Goal: Transaction & Acquisition: Obtain resource

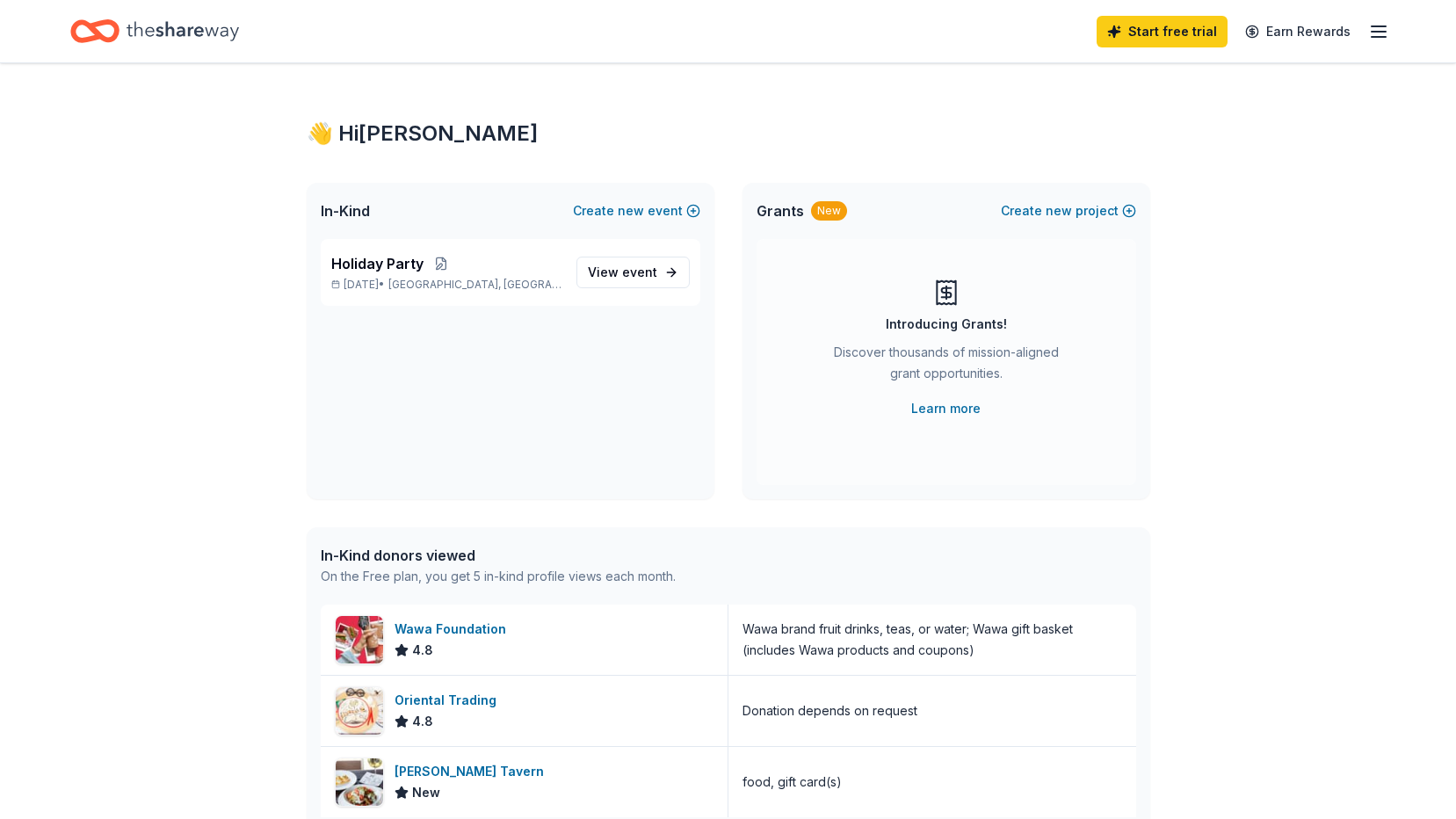
click at [1378, 29] on icon "button" at bounding box center [1379, 32] width 21 height 21
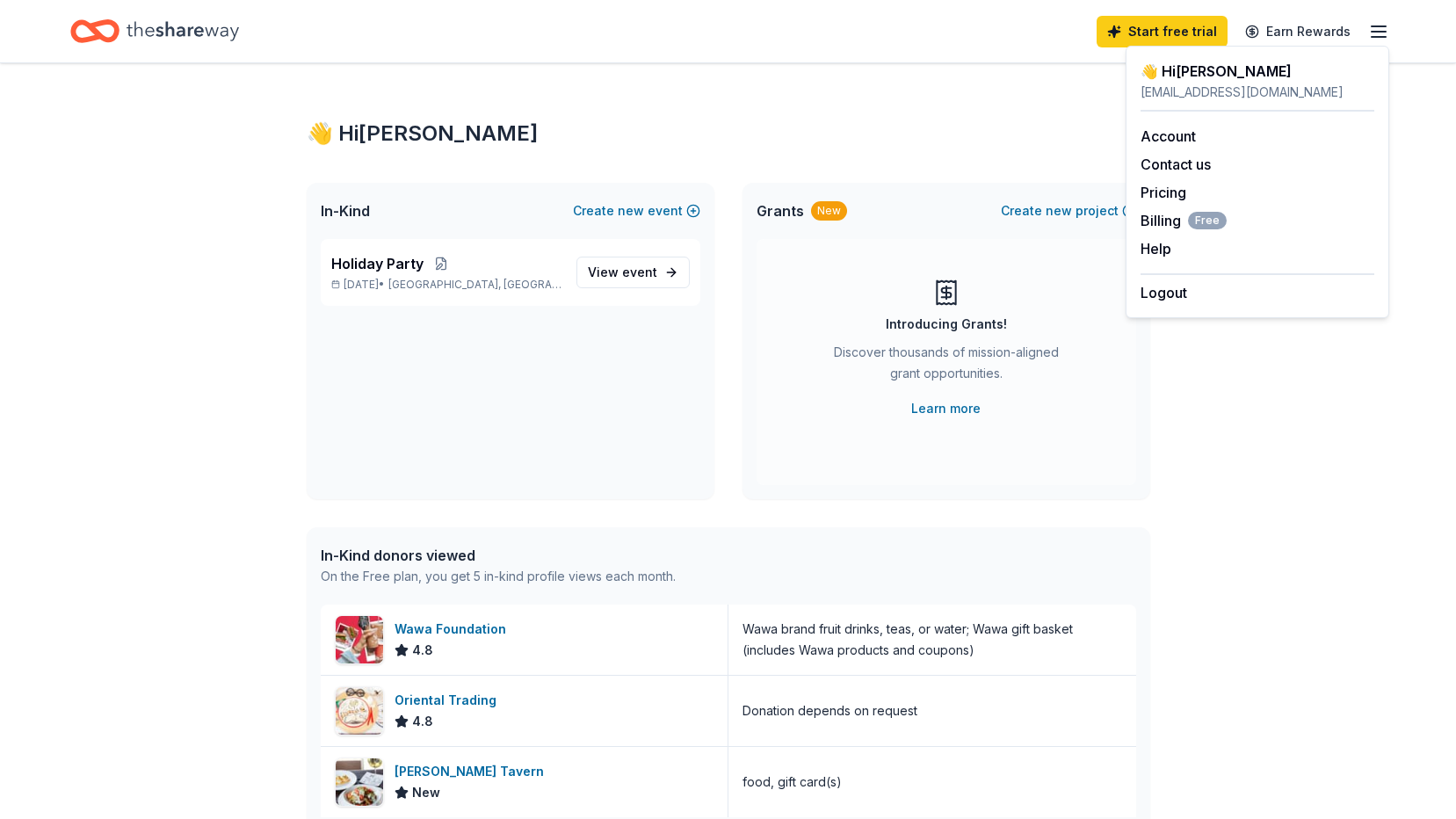
click at [697, 114] on div "👋 Hi Lynn In-Kind Create new event Holiday Party Dec 20, 2025 • Oviedo, FL View…" at bounding box center [728, 677] width 900 height 1228
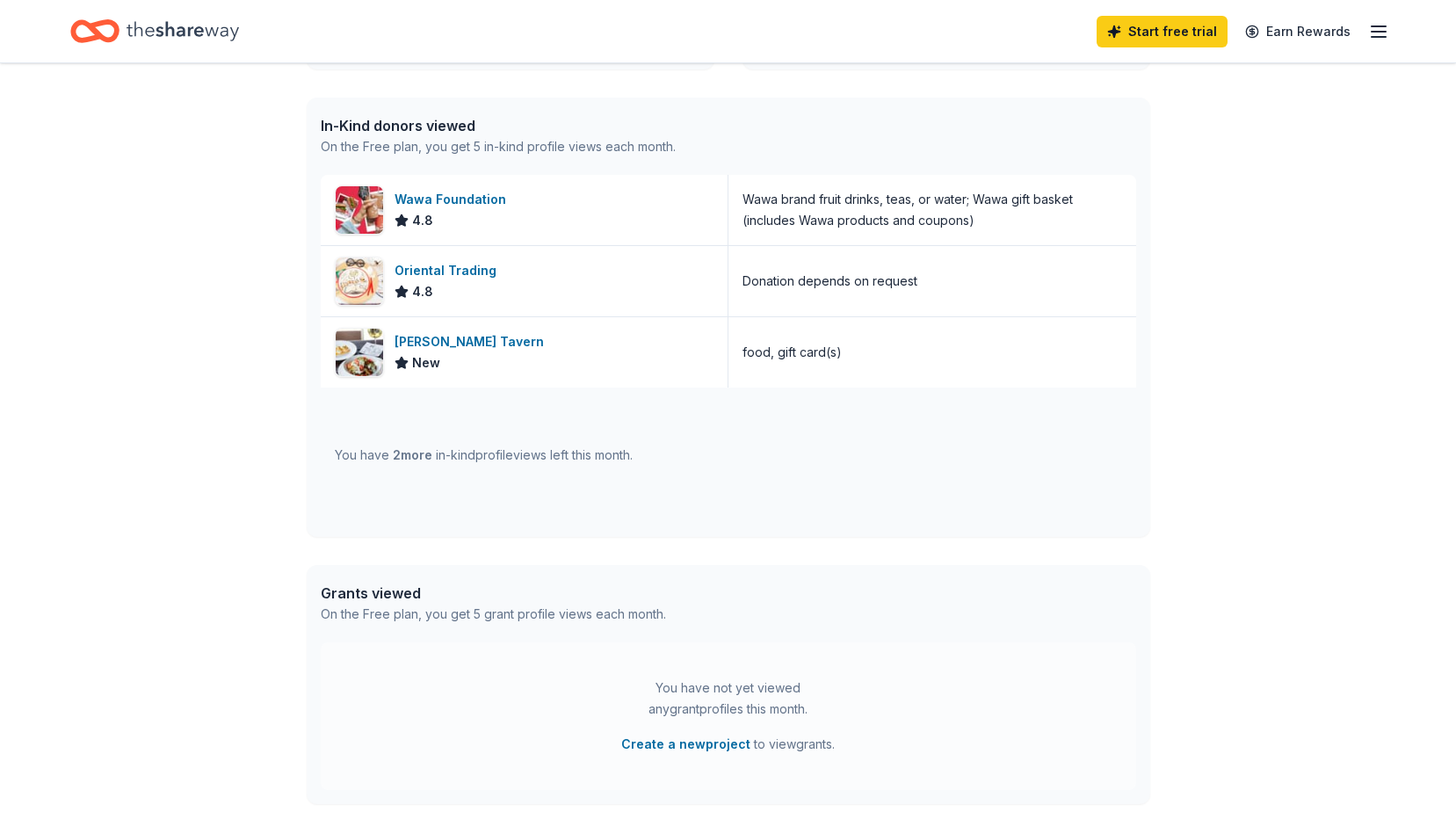
scroll to position [334, 0]
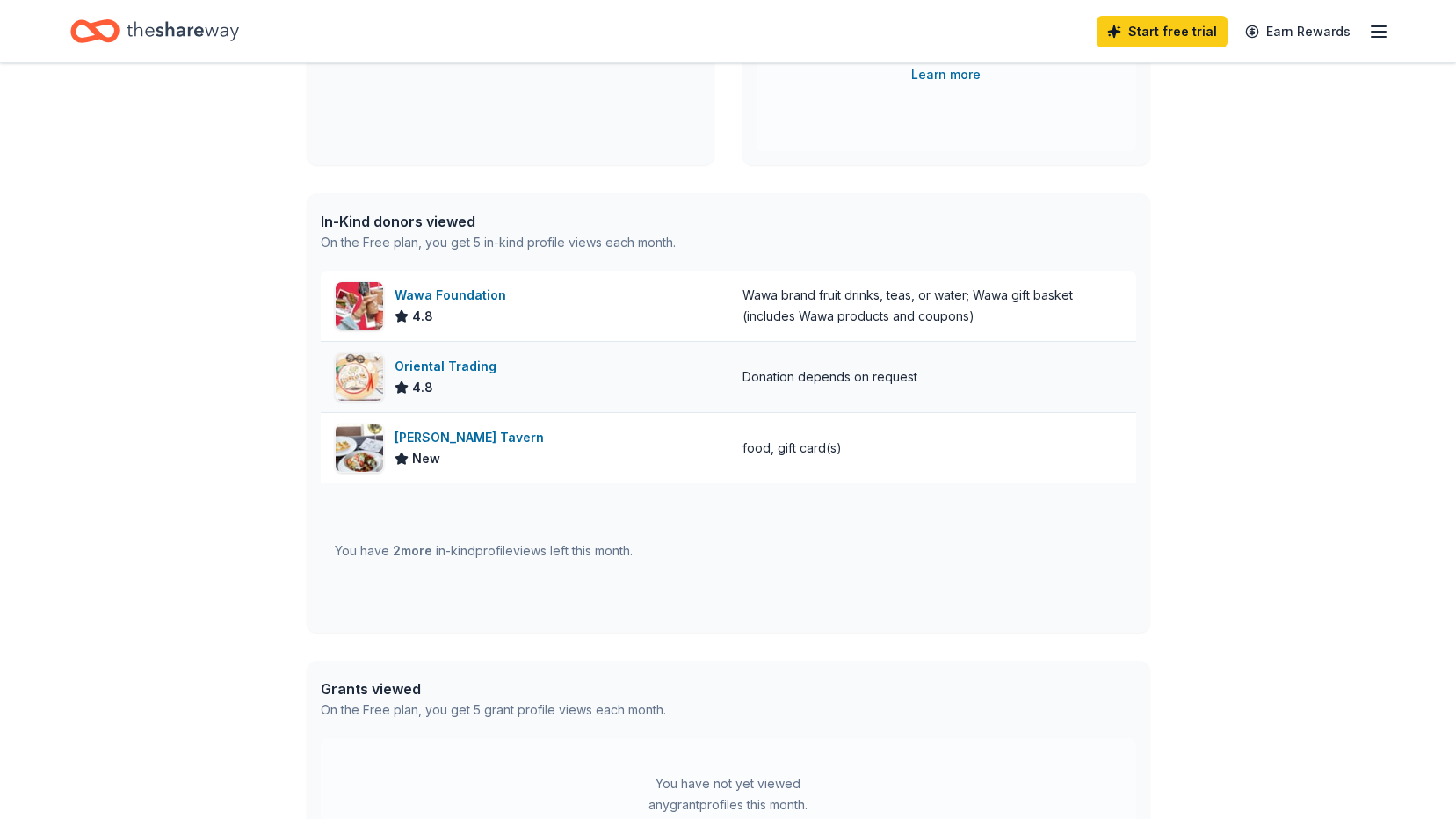
click at [450, 367] on div "Oriental Trading" at bounding box center [448, 367] width 109 height 21
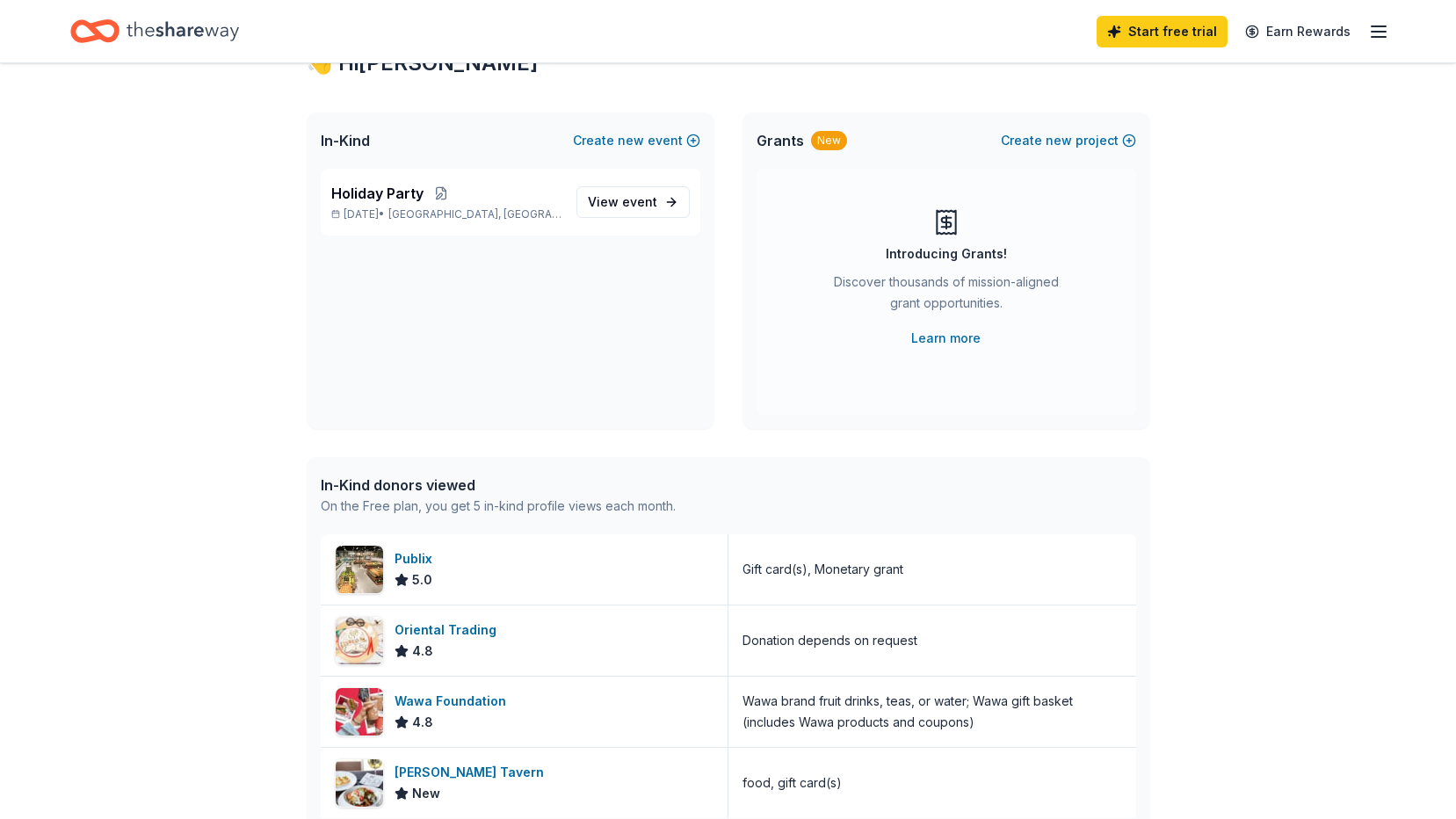
scroll to position [0, 0]
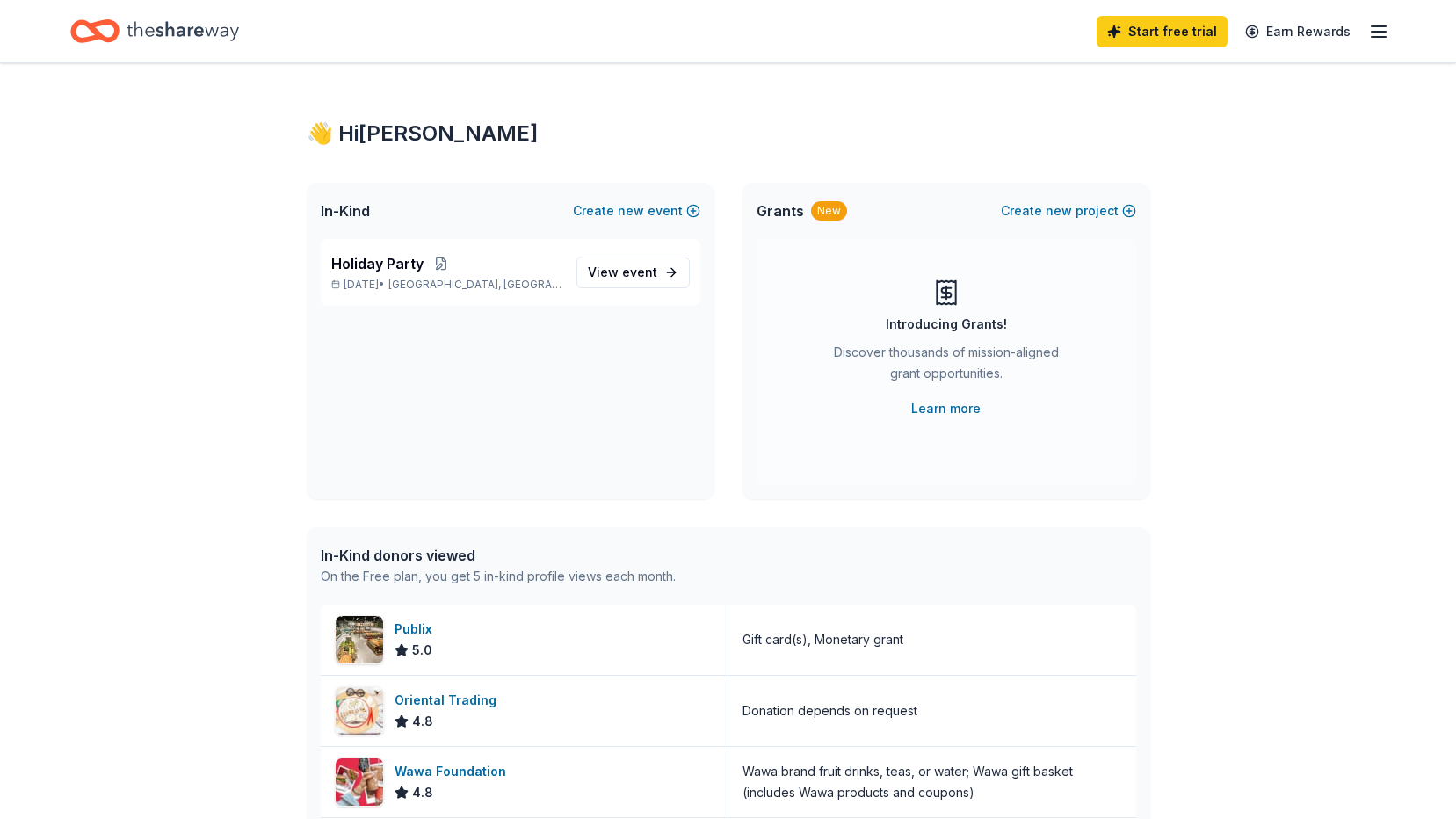
click at [1375, 33] on icon "button" at bounding box center [1379, 32] width 21 height 21
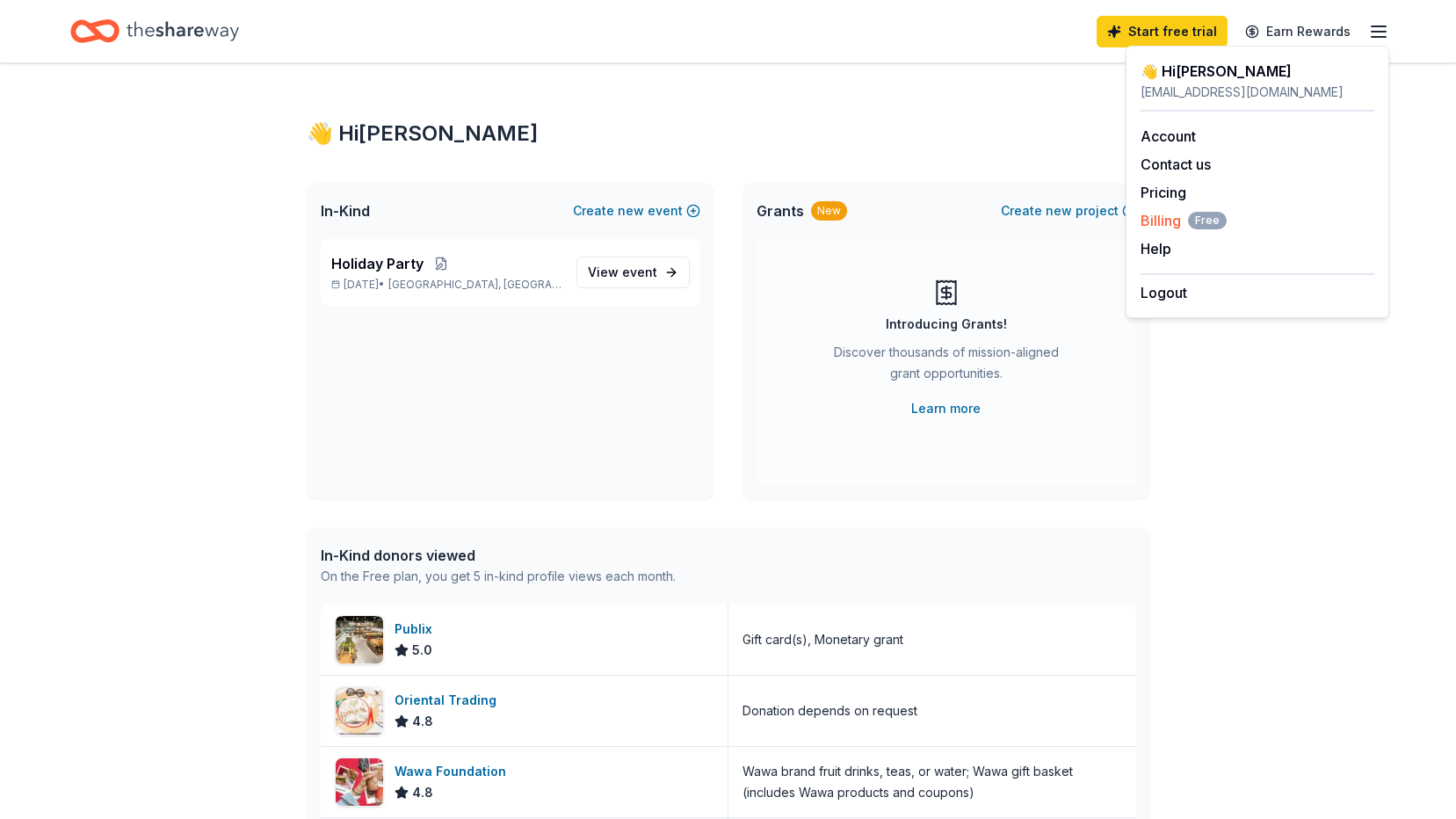
click at [1179, 217] on span "Billing Free" at bounding box center [1183, 220] width 86 height 21
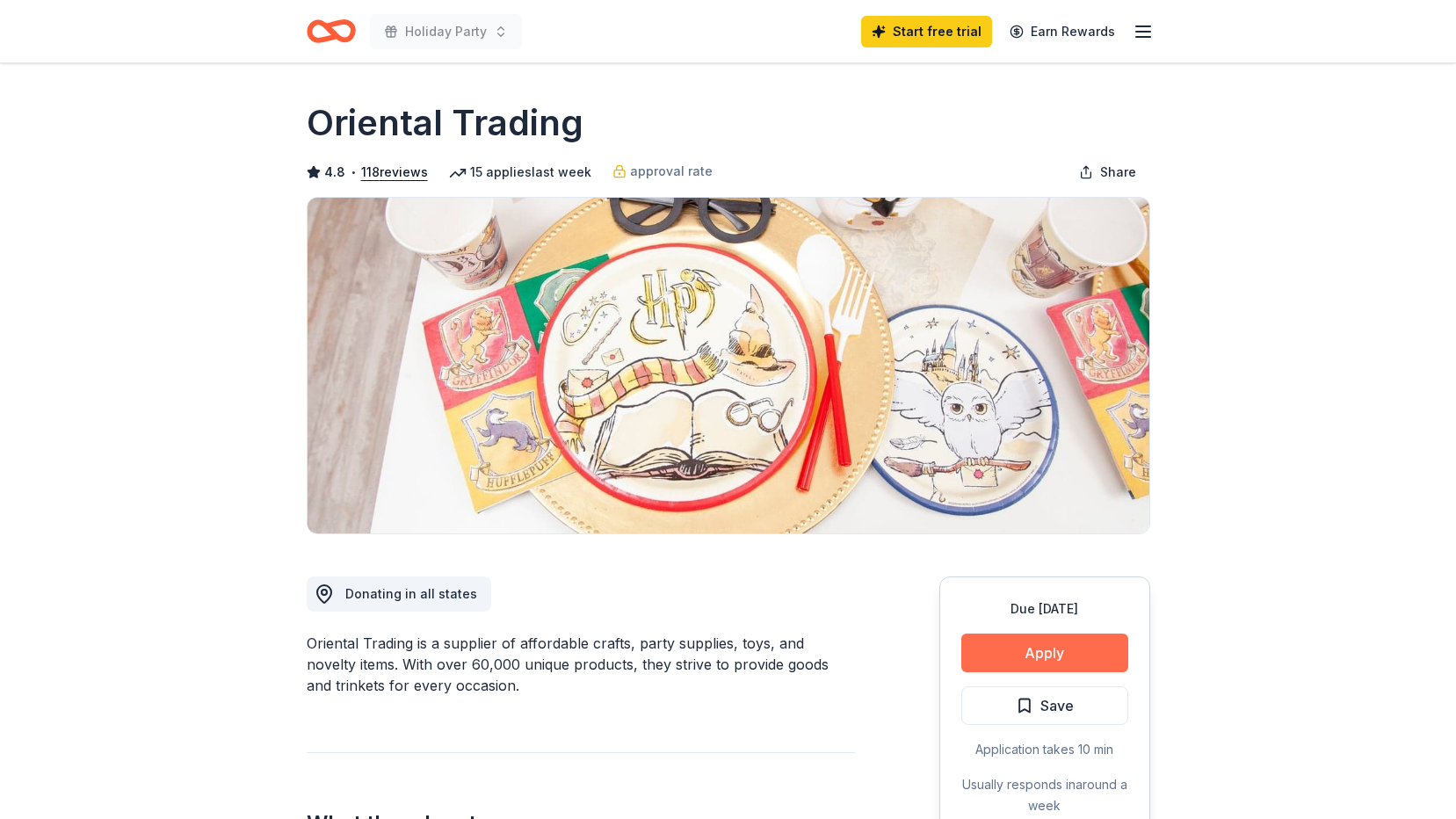
click at [1014, 665] on button "Apply" at bounding box center [1044, 653] width 167 height 39
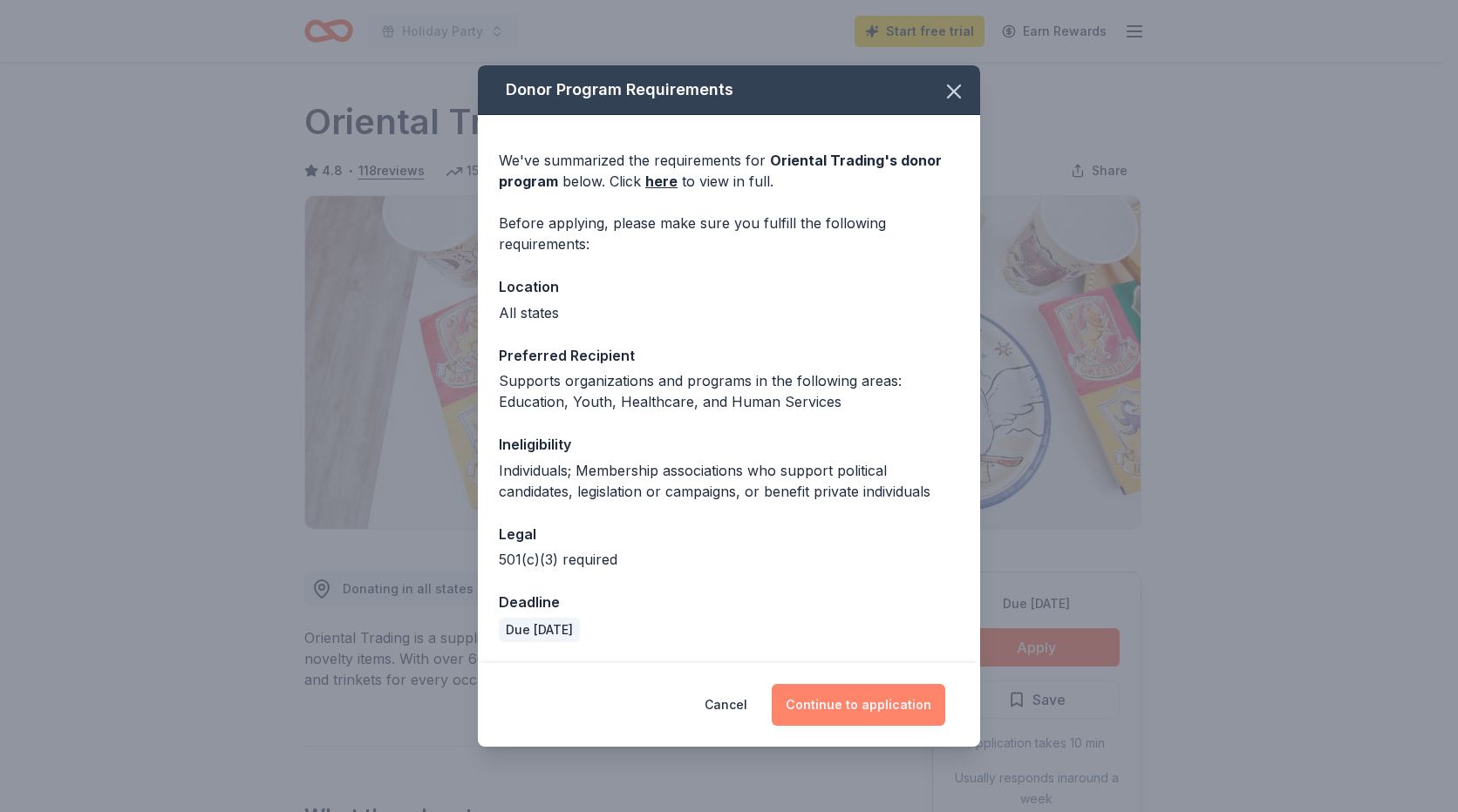
click at [853, 707] on button "Continue to application" at bounding box center [858, 705] width 173 height 42
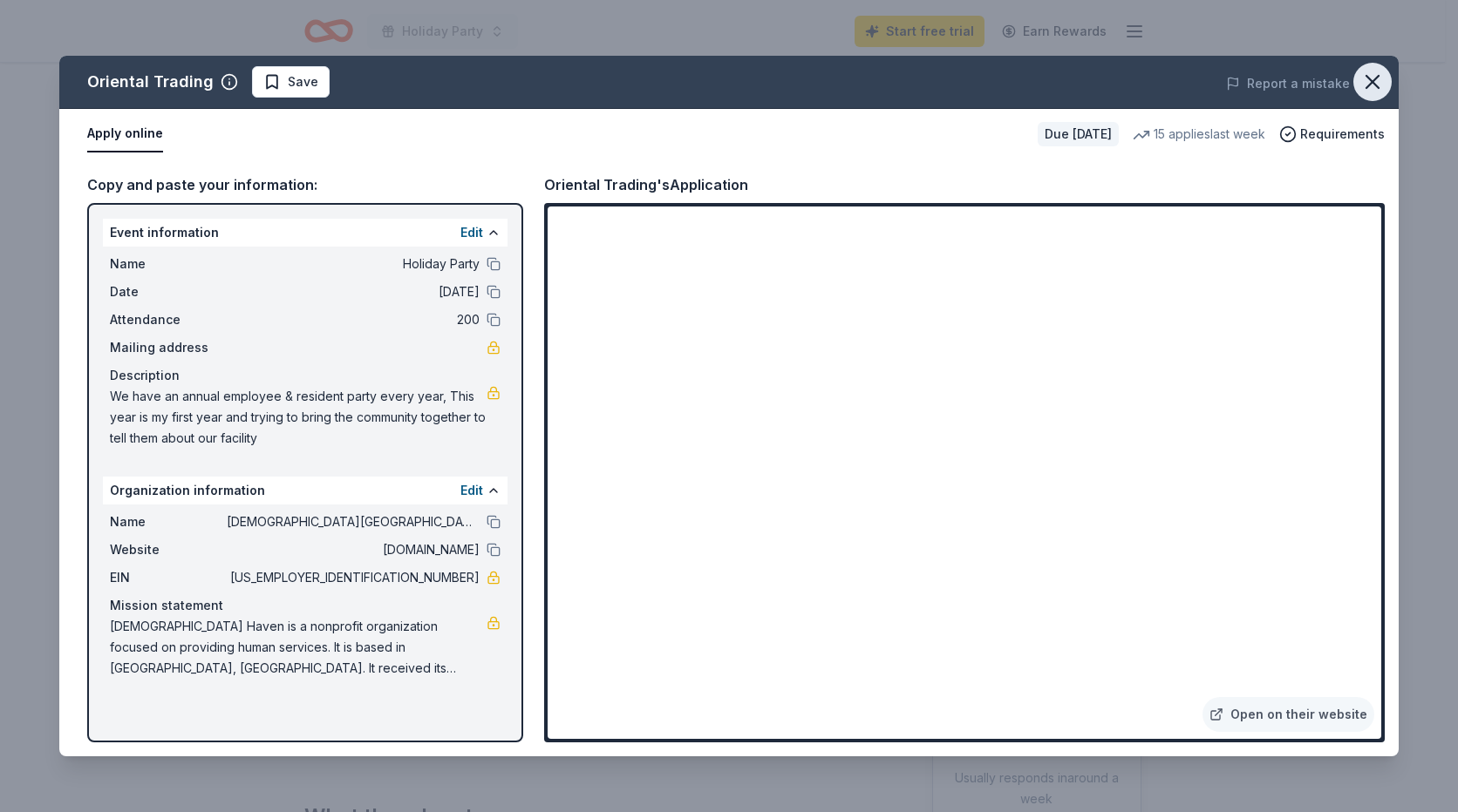
click at [1367, 78] on icon "button" at bounding box center [1372, 81] width 12 height 12
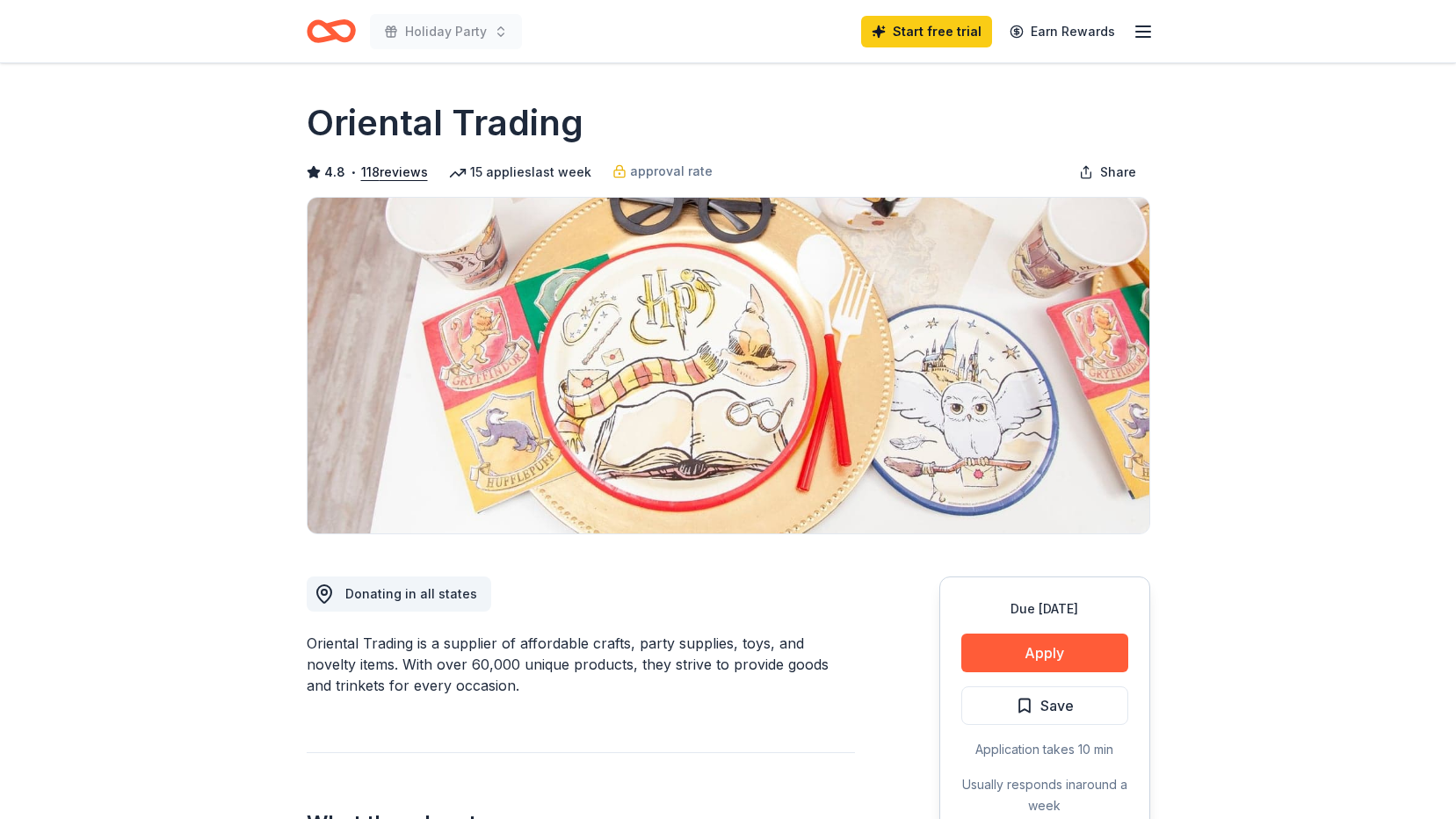
click at [1135, 27] on icon "button" at bounding box center [1143, 32] width 21 height 21
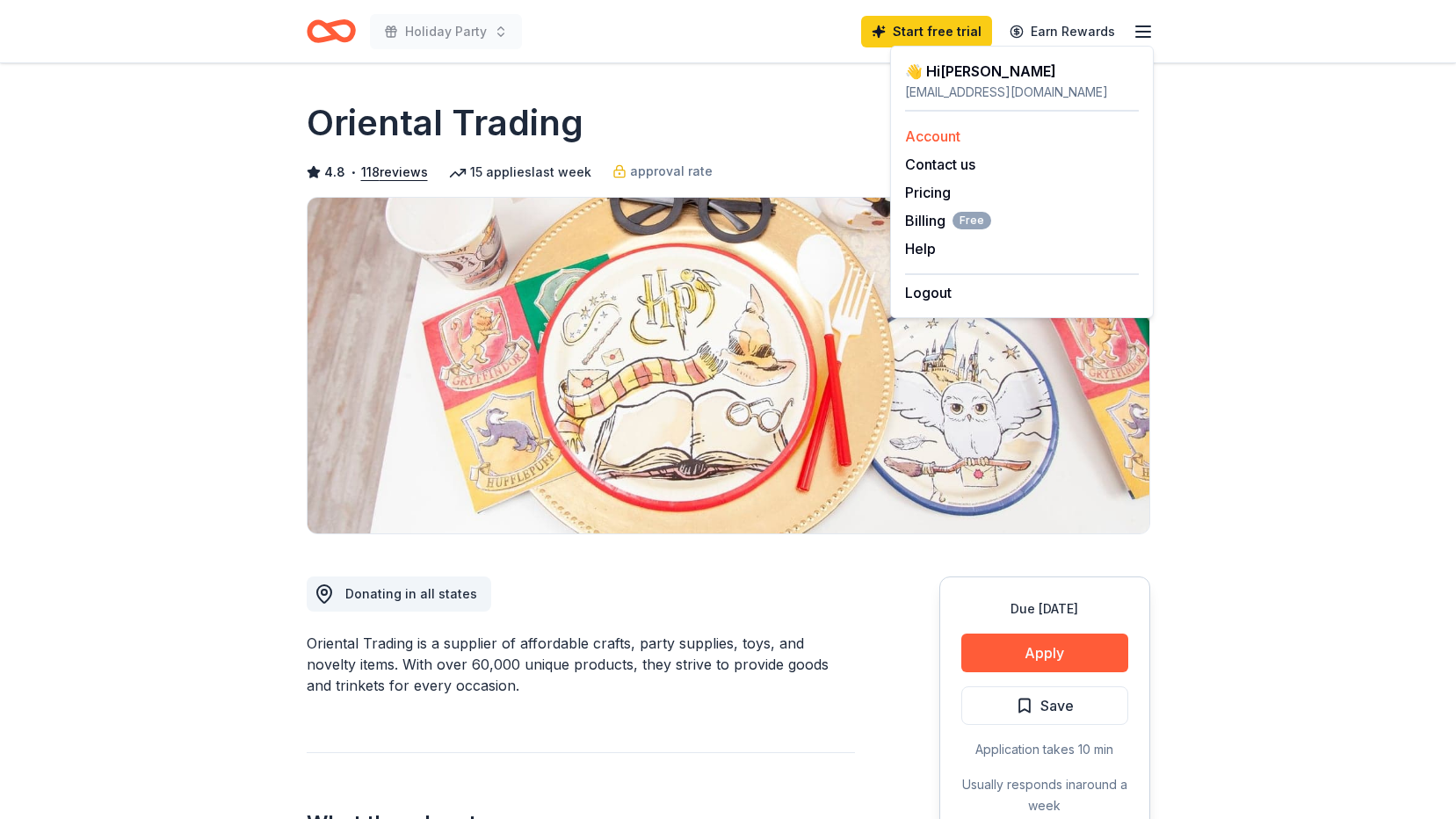
click at [927, 129] on link "Account" at bounding box center [932, 136] width 55 height 17
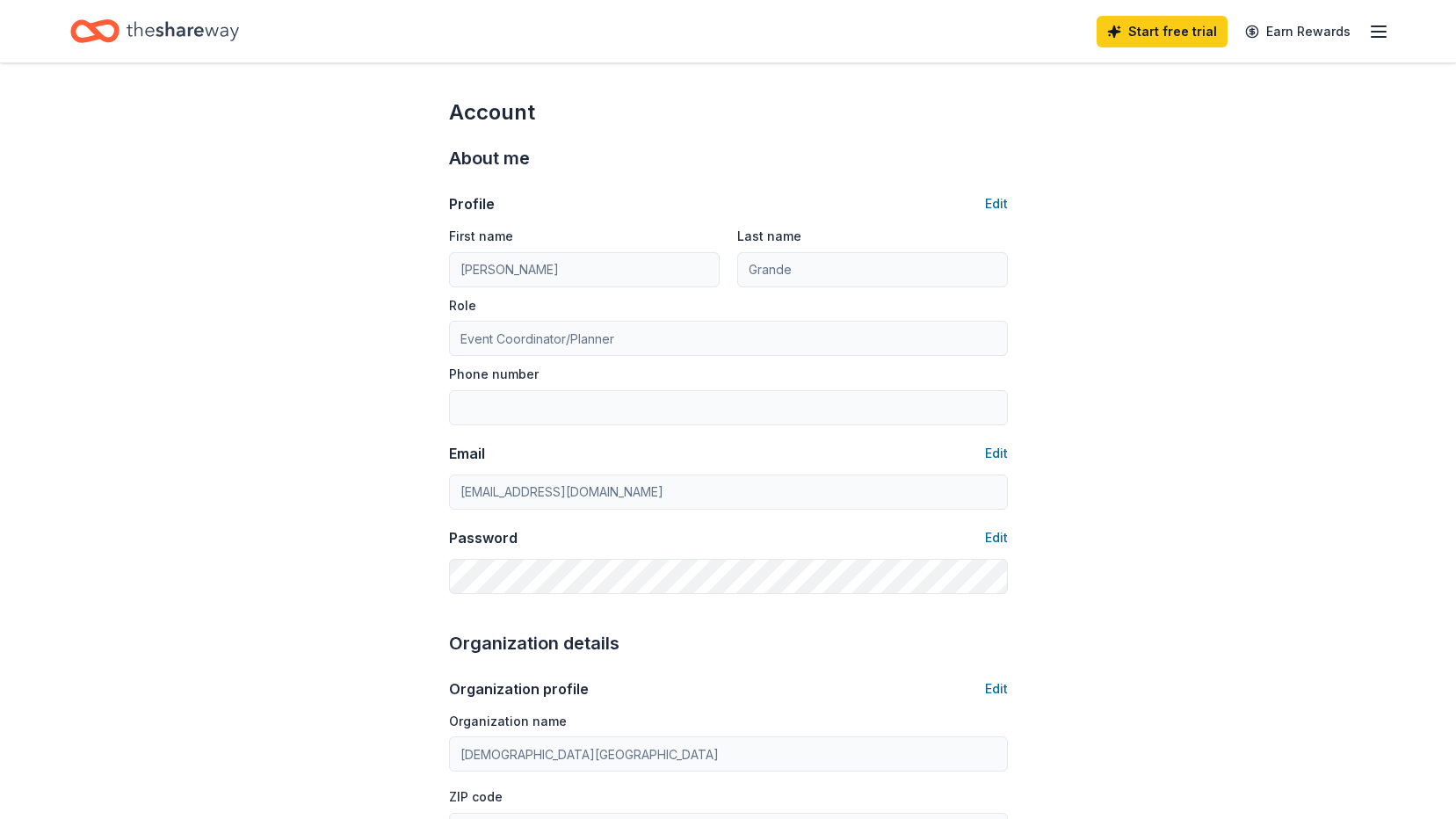
click at [1371, 32] on line "button" at bounding box center [1378, 32] width 14 height 0
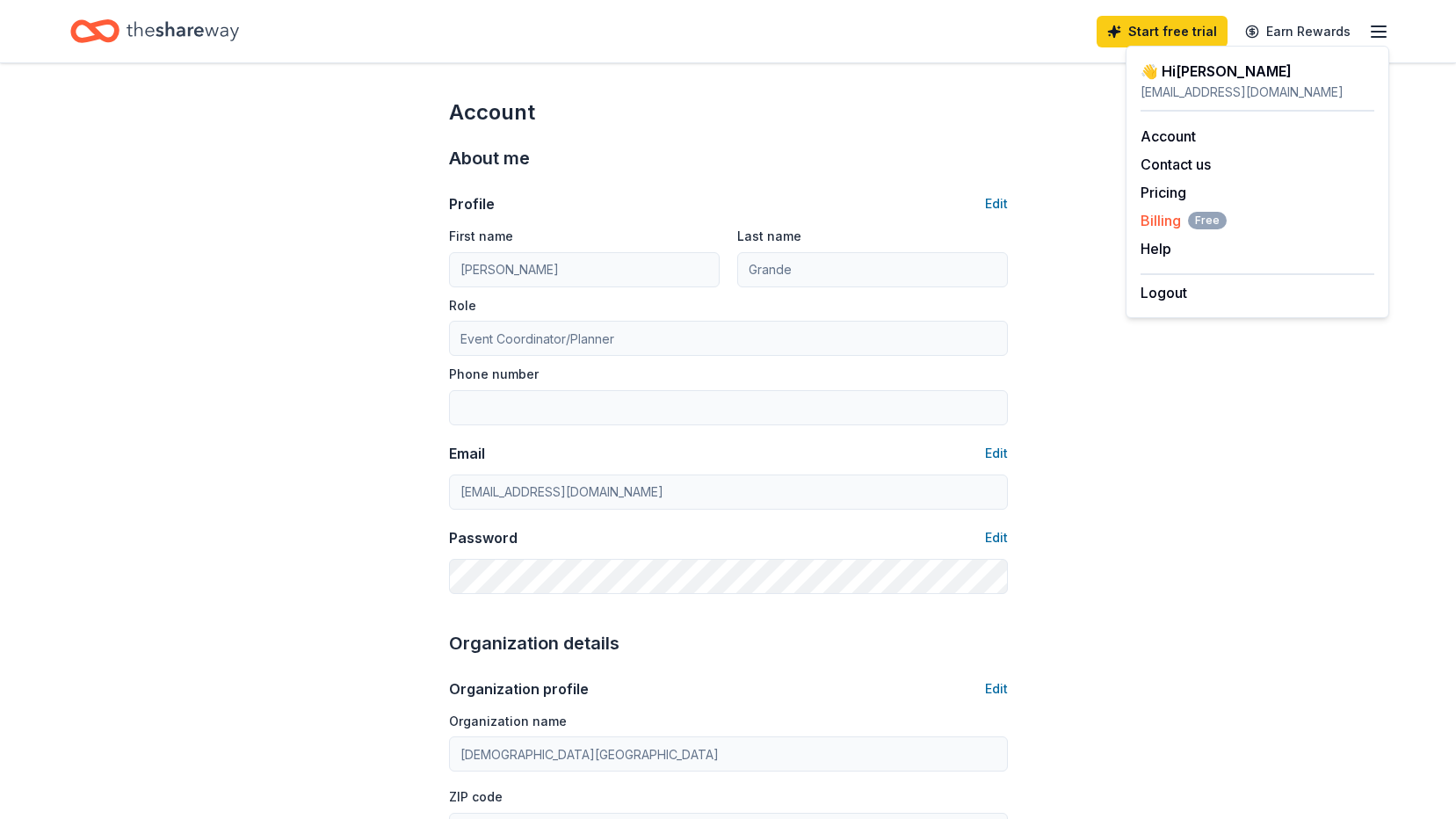
click at [1187, 220] on span "Billing Free" at bounding box center [1183, 220] width 86 height 21
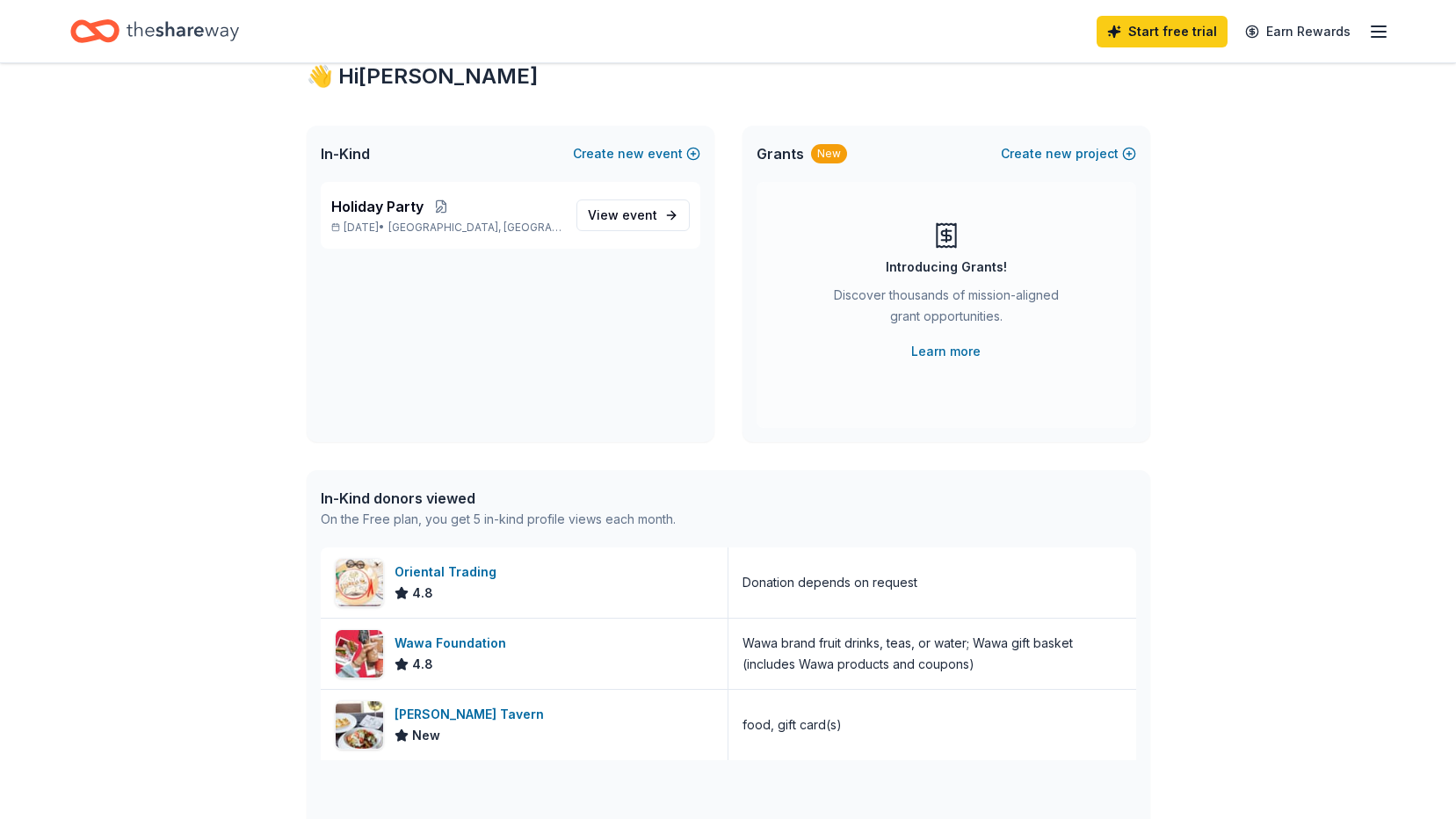
scroll to position [88, 0]
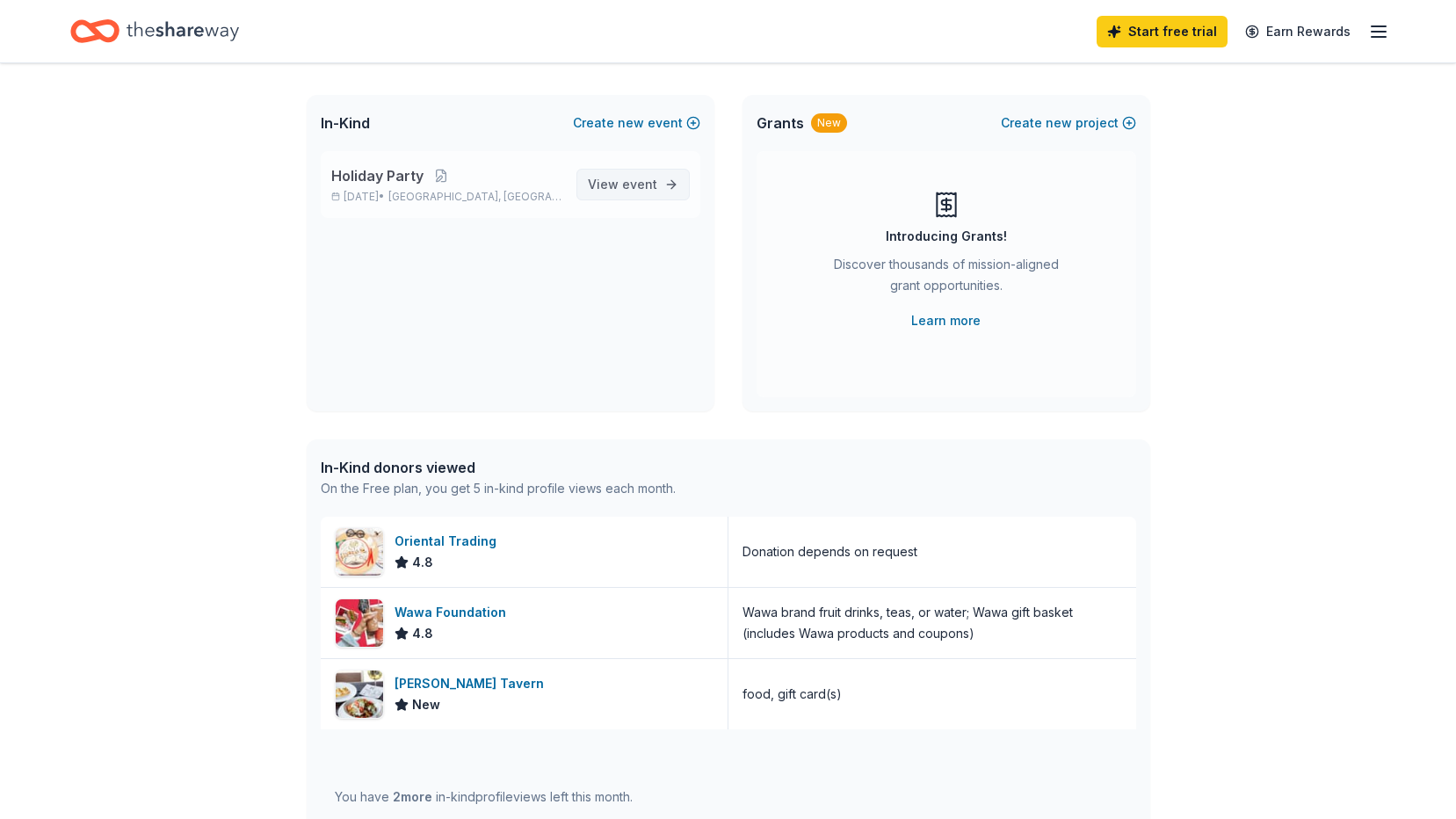
click at [645, 176] on span "View event" at bounding box center [622, 184] width 70 height 21
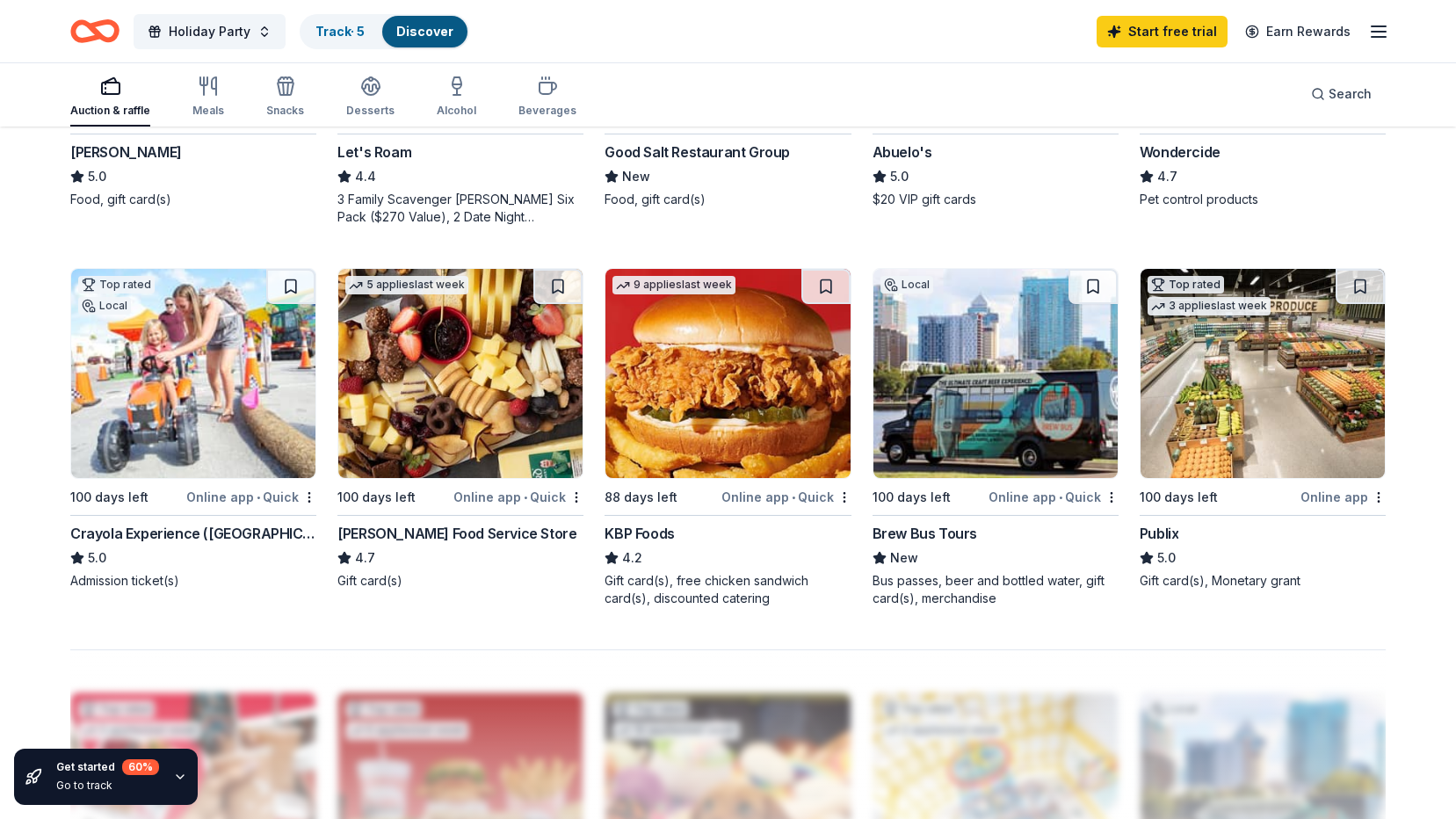
scroll to position [1230, 0]
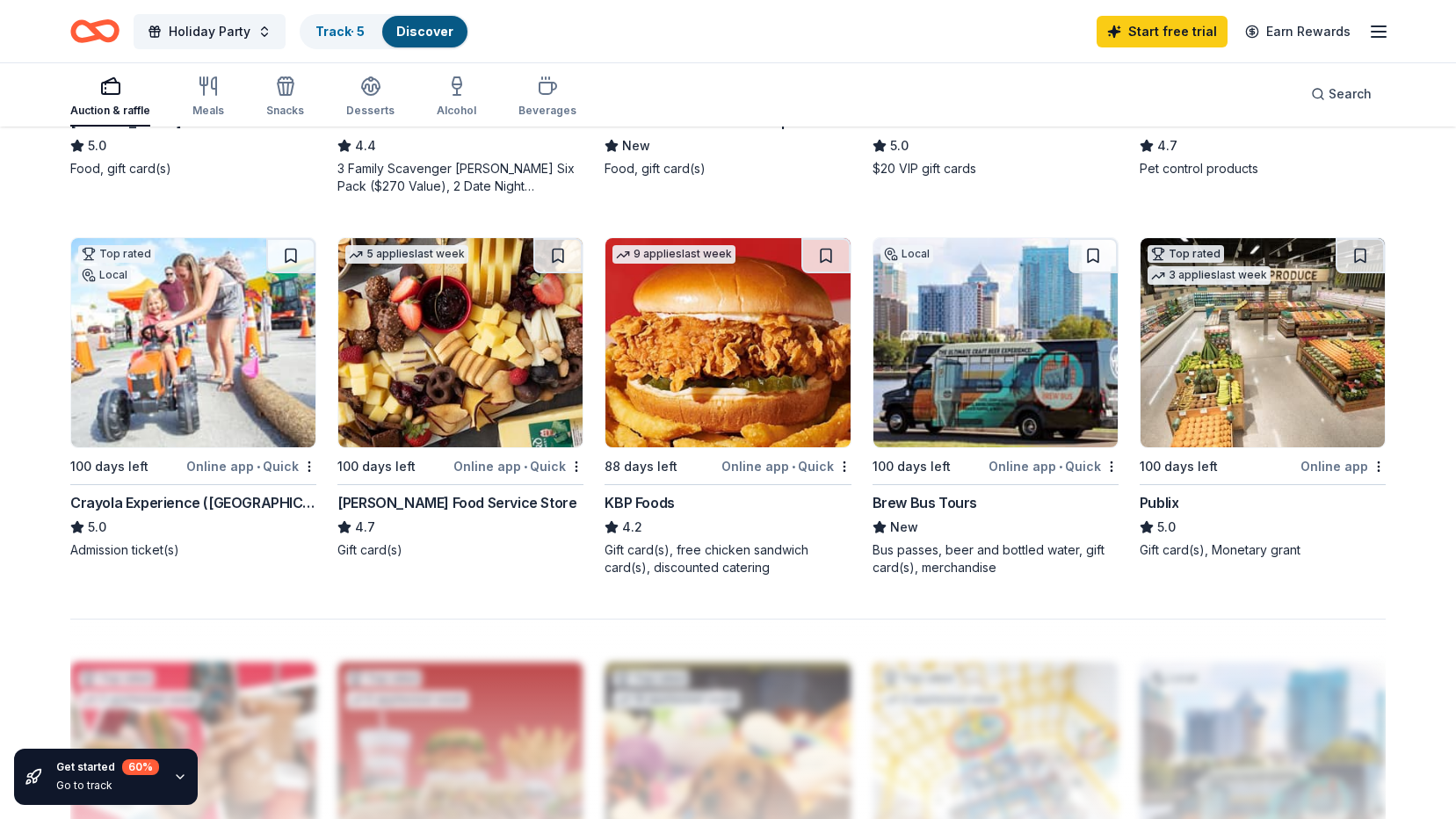
click at [1226, 343] on img at bounding box center [1262, 343] width 244 height 209
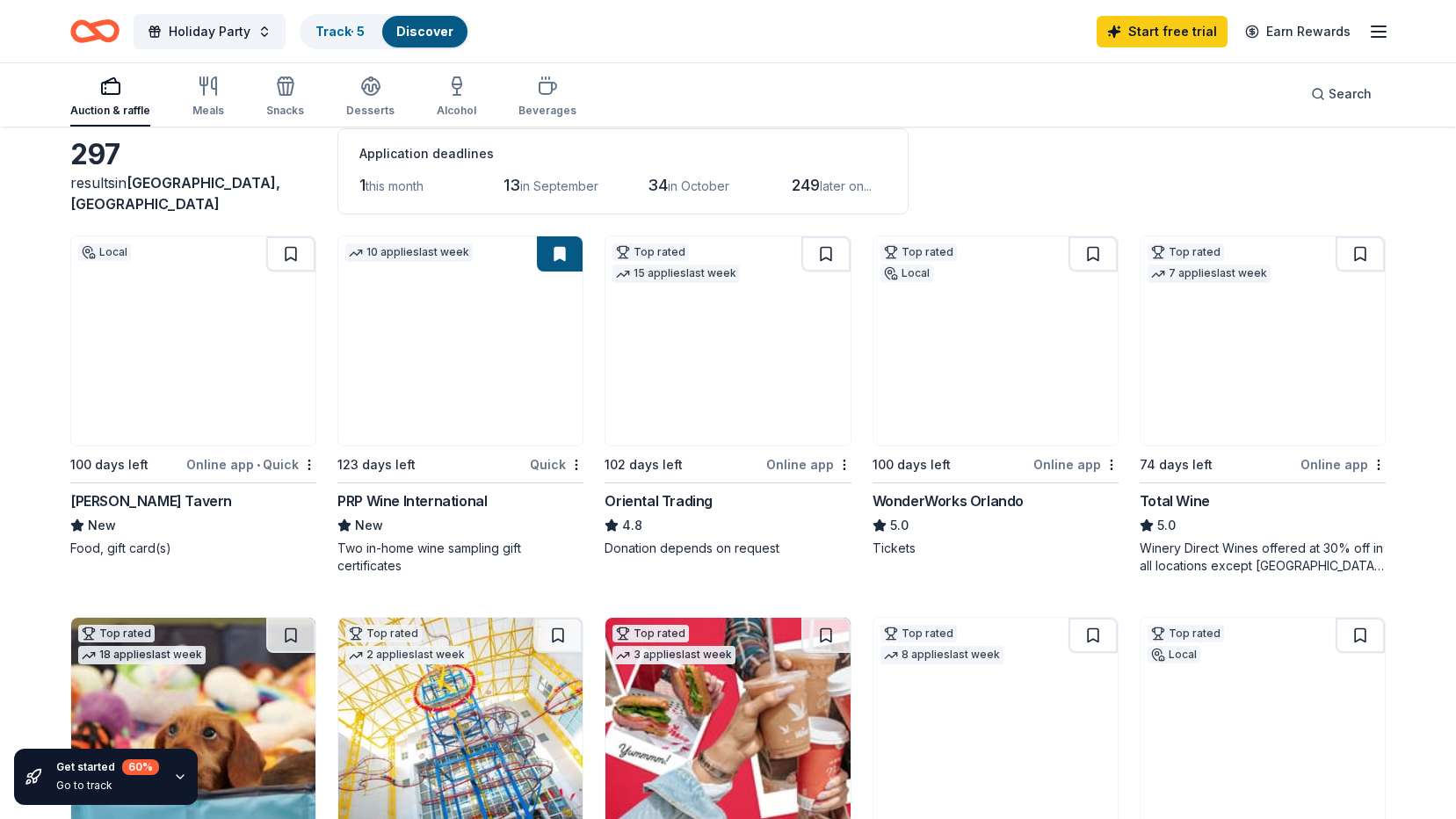
scroll to position [0, 0]
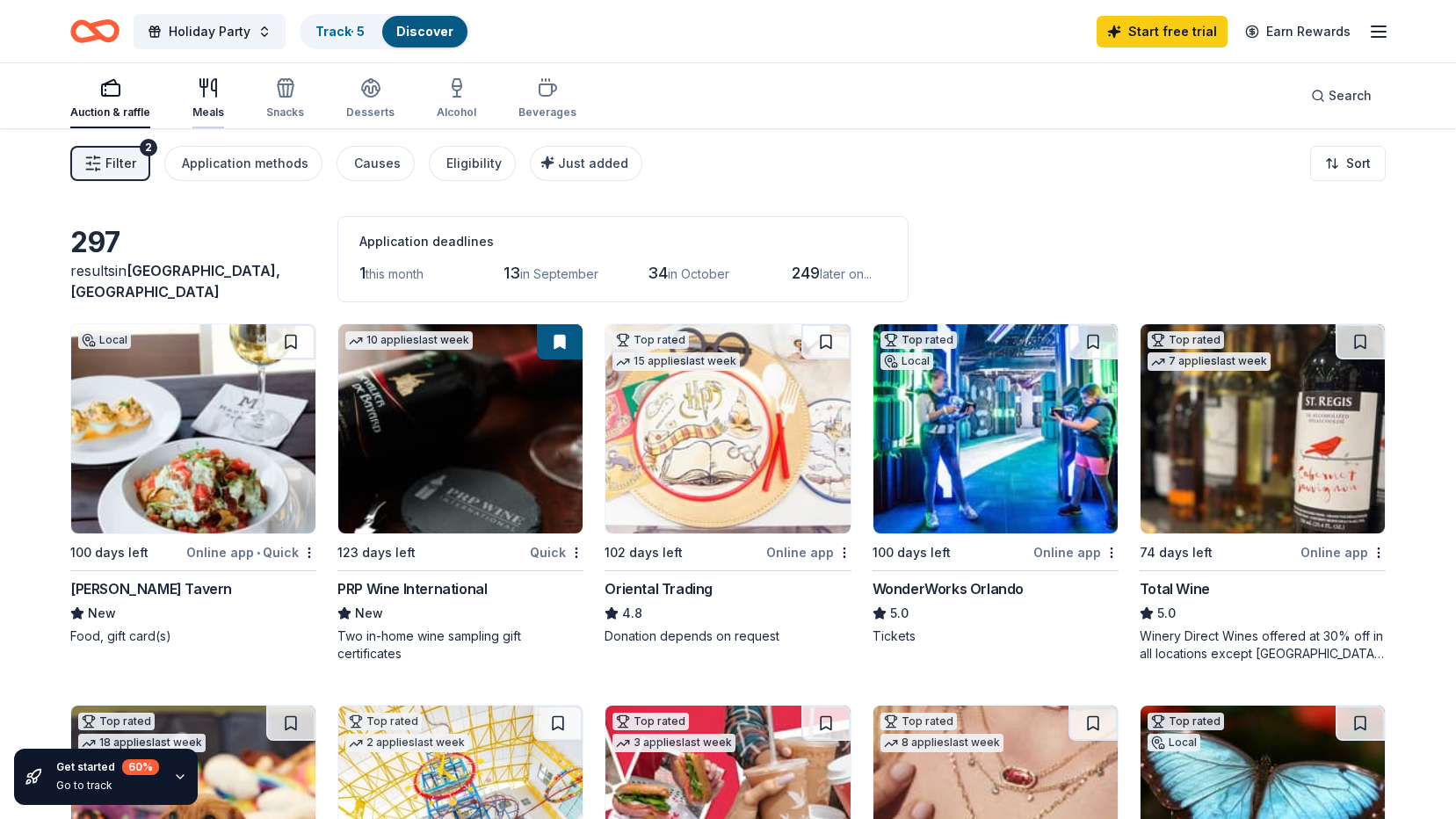
click at [212, 91] on icon "button" at bounding box center [214, 88] width 5 height 17
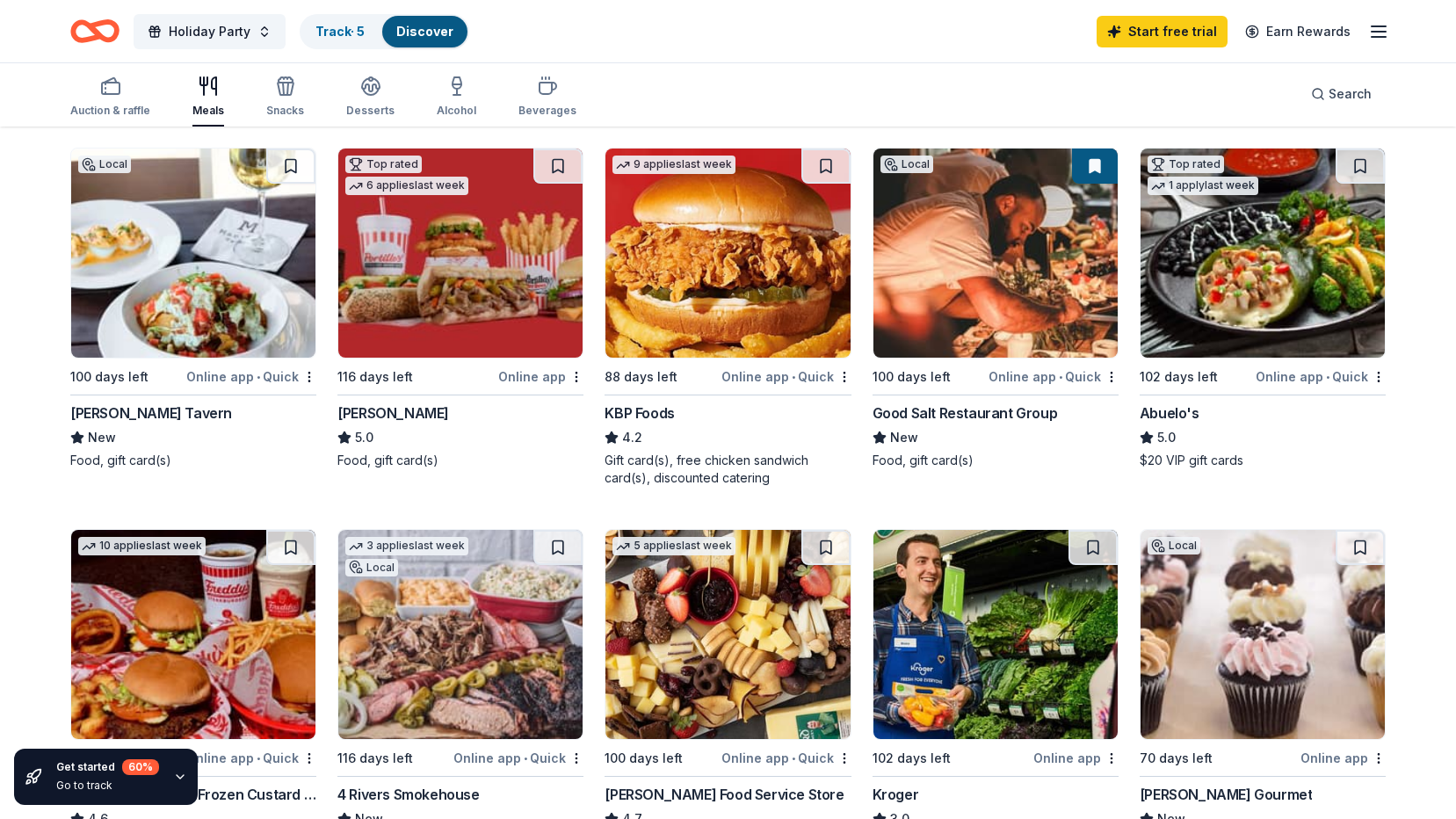
scroll to position [88, 0]
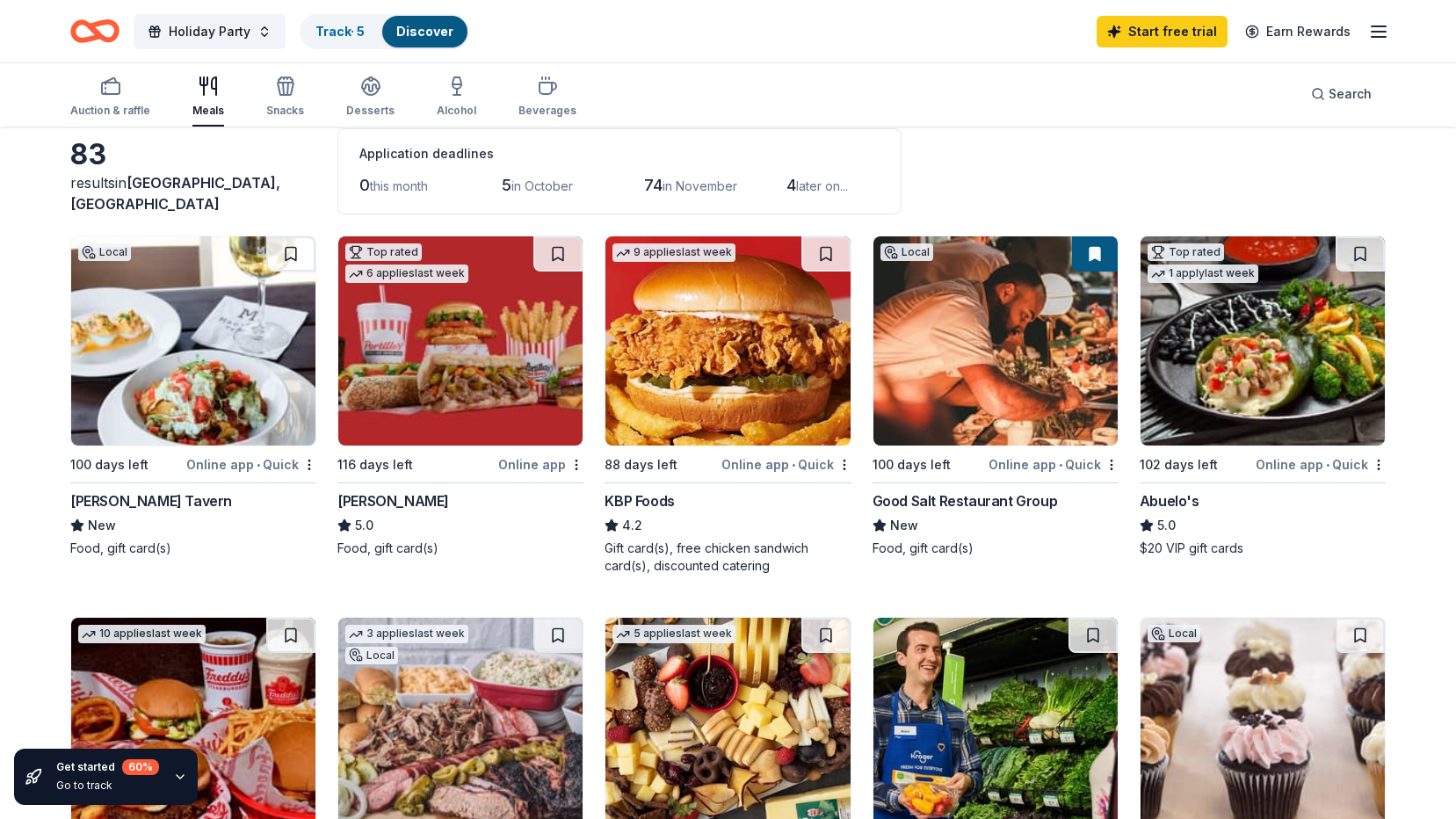
click at [489, 370] on img at bounding box center [461, 341] width 244 height 209
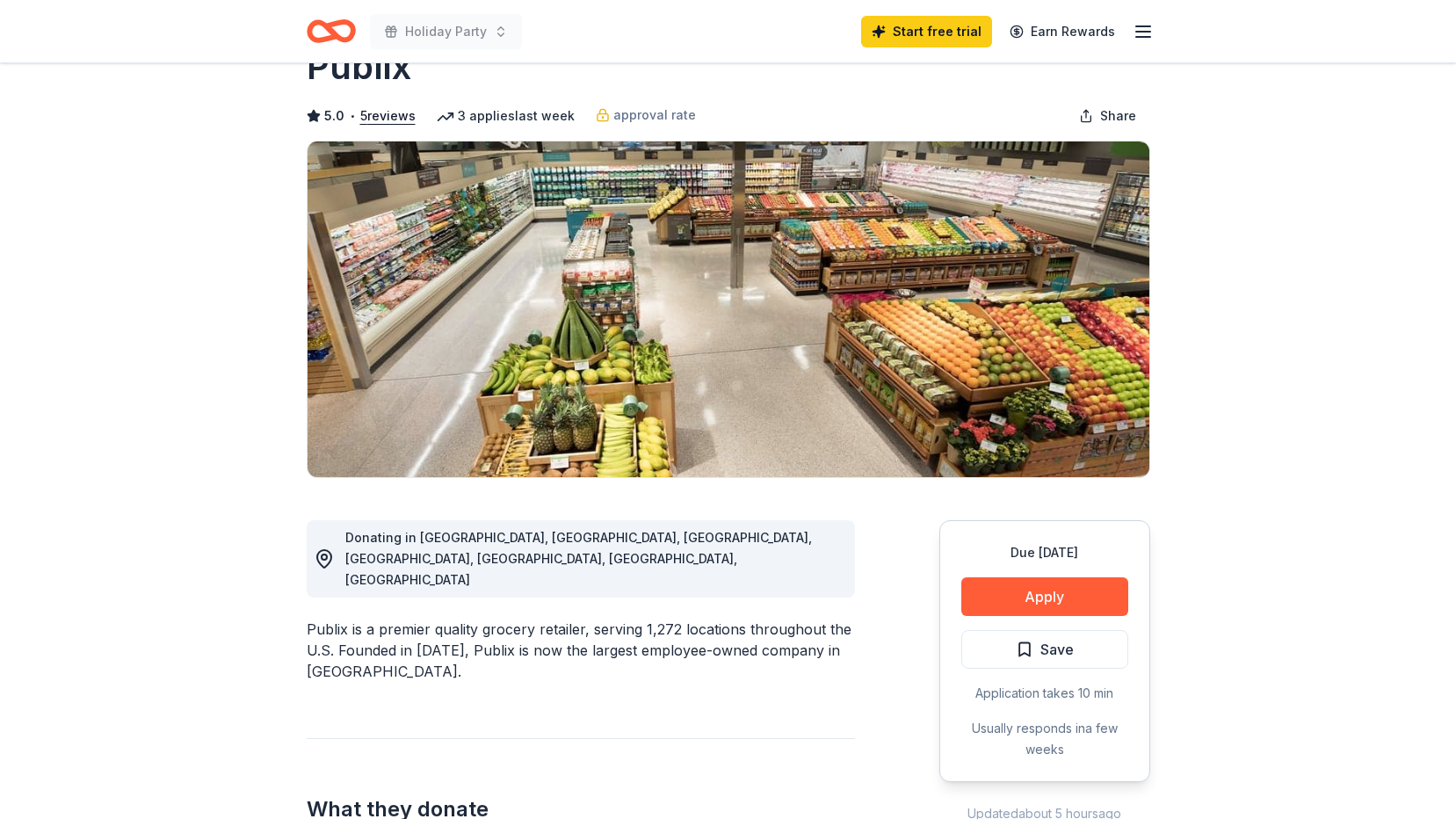
scroll to position [88, 0]
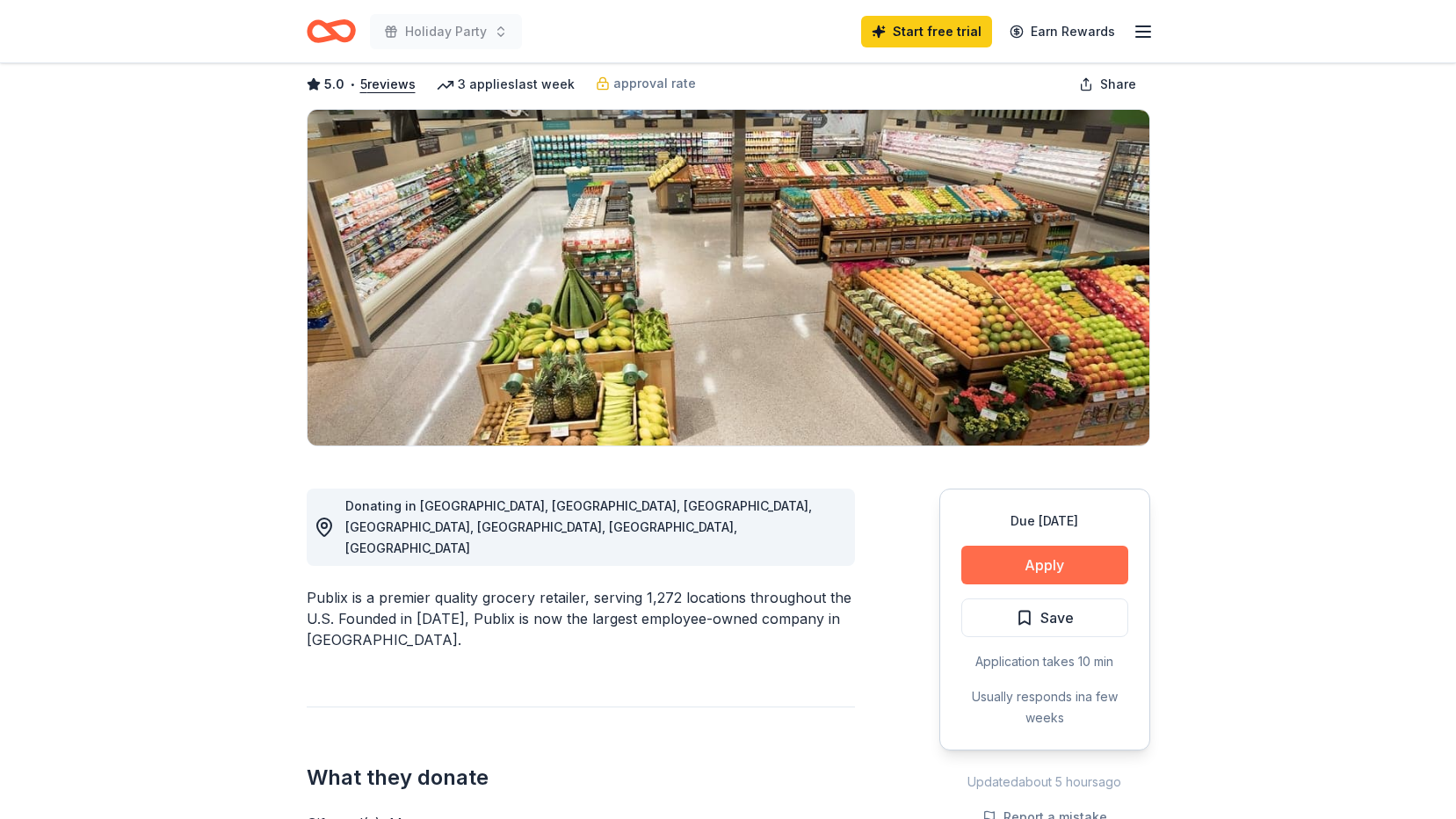
click at [1012, 561] on button "Apply" at bounding box center [1044, 565] width 167 height 39
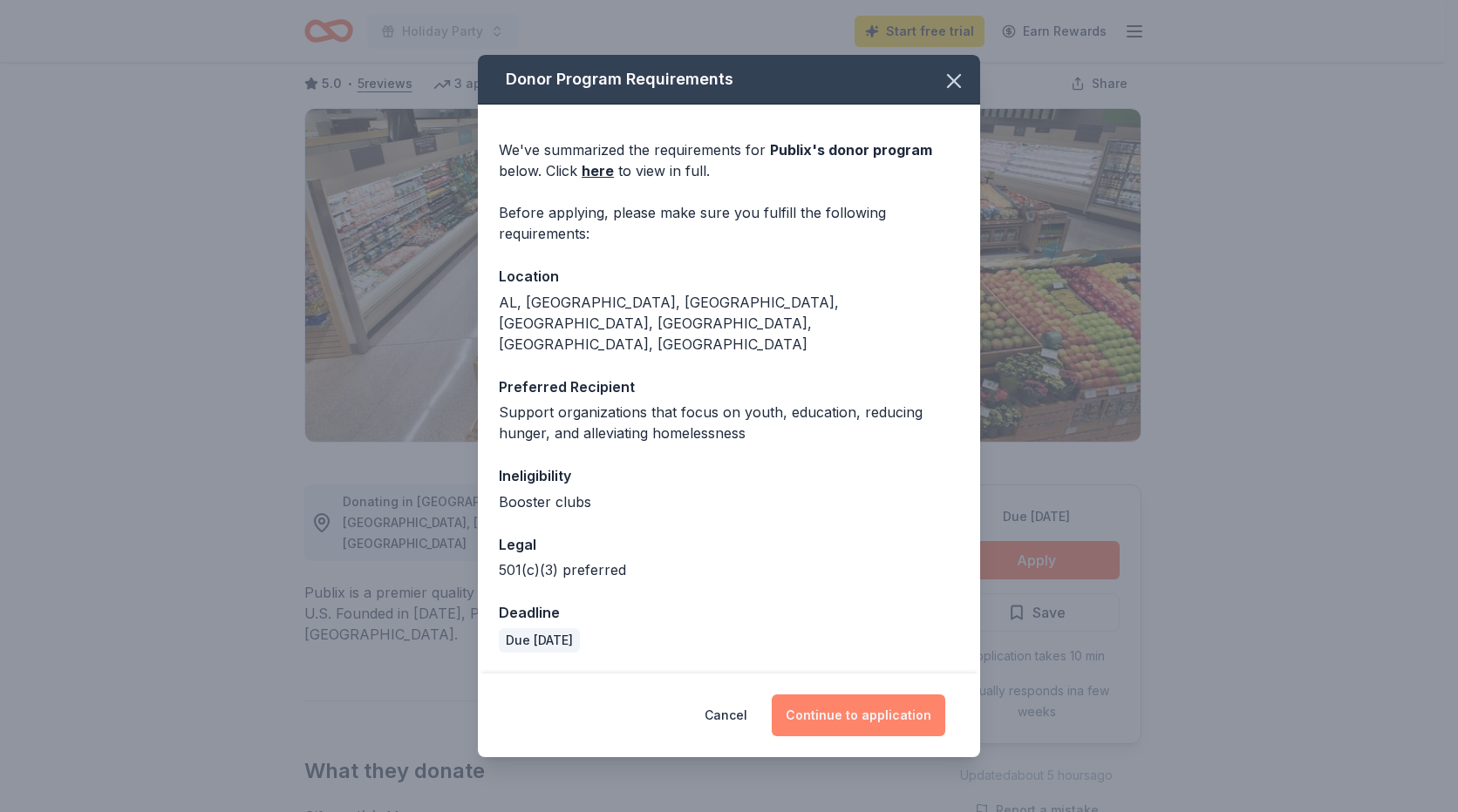
click at [839, 695] on button "Continue to application" at bounding box center [858, 715] width 173 height 42
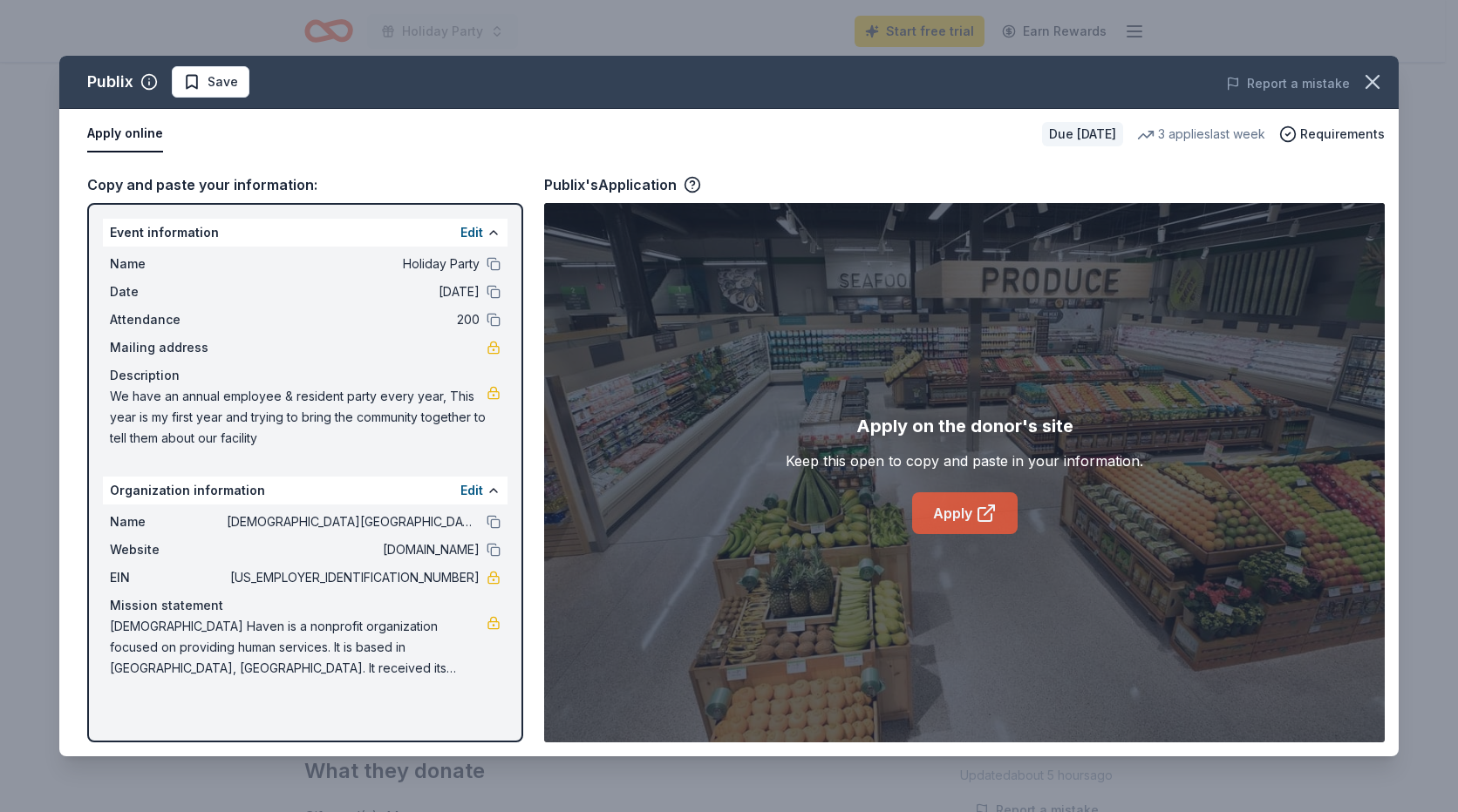
click at [944, 503] on link "Apply" at bounding box center [964, 513] width 105 height 42
click at [1382, 72] on icon "button" at bounding box center [1373, 82] width 25 height 25
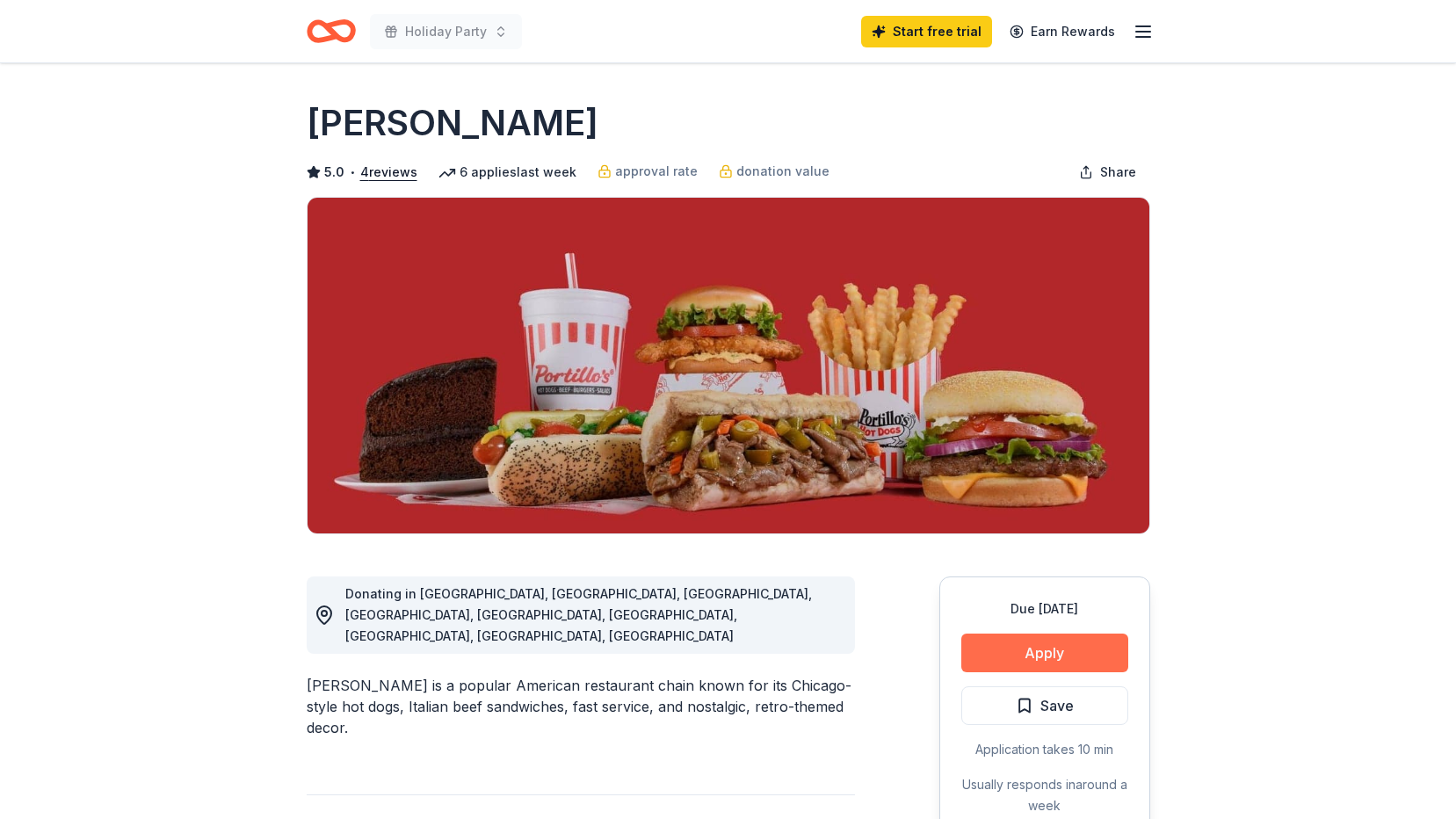
click at [1082, 649] on button "Apply" at bounding box center [1044, 653] width 167 height 39
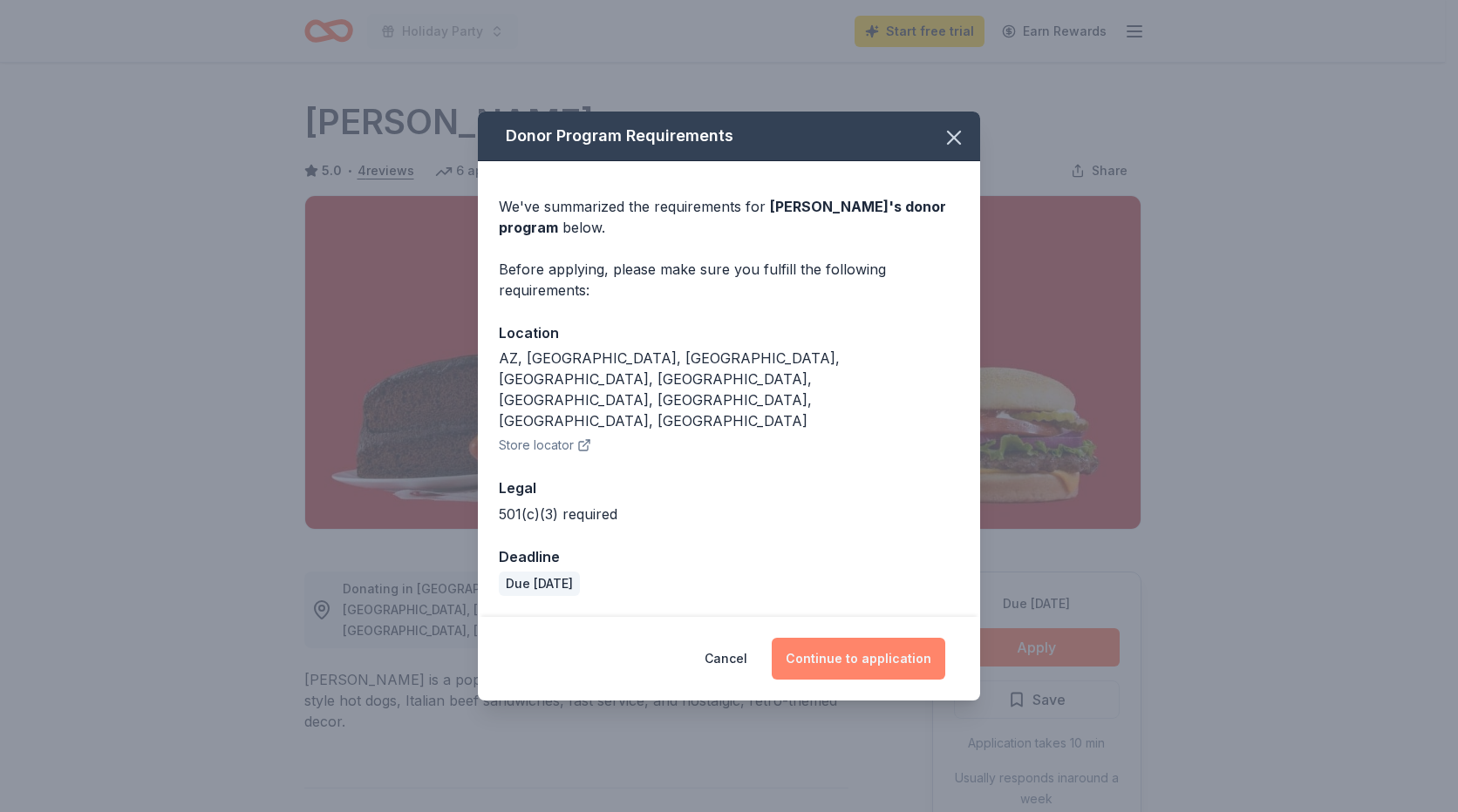
click at [893, 643] on button "Continue to application" at bounding box center [858, 659] width 173 height 42
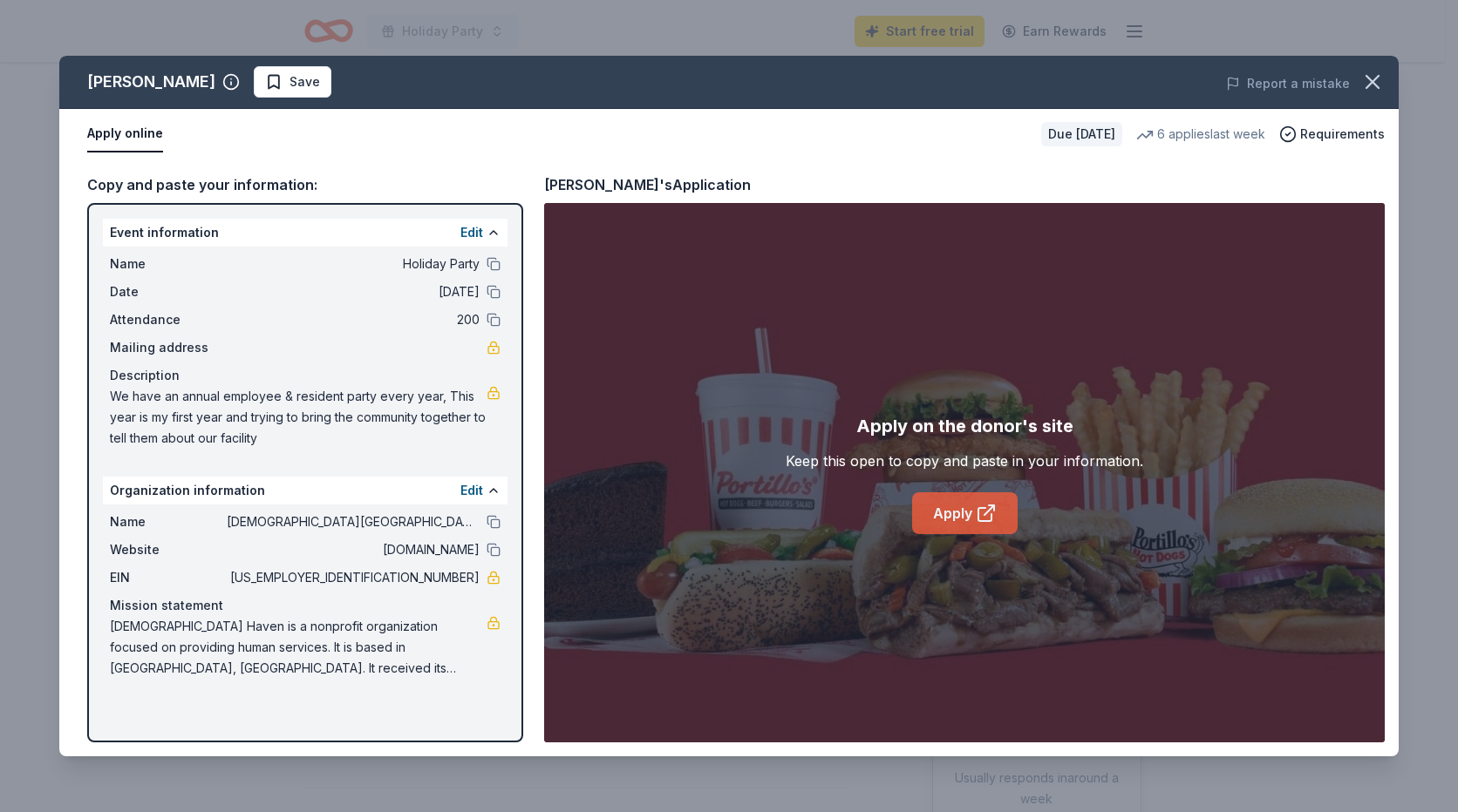
click at [957, 512] on link "Apply" at bounding box center [964, 513] width 105 height 42
